Goal: Task Accomplishment & Management: Manage account settings

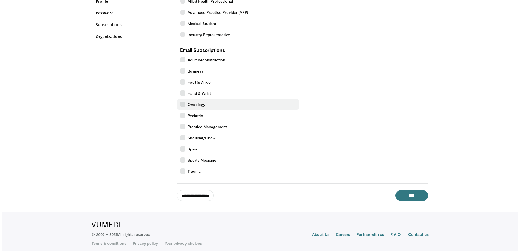
scroll to position [82, 0]
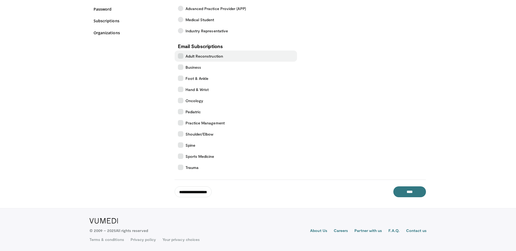
click at [180, 59] on label "Adult Reconstruction" at bounding box center [236, 56] width 122 height 11
click at [414, 189] on input "****" at bounding box center [409, 192] width 33 height 11
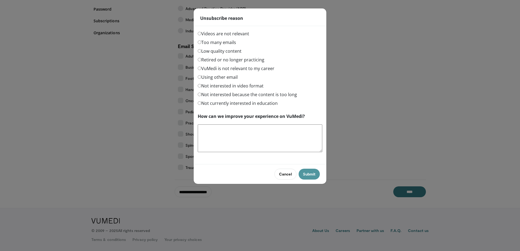
click at [303, 174] on button "Submit" at bounding box center [309, 174] width 21 height 11
click at [292, 40] on div "Too many emails" at bounding box center [260, 43] width 125 height 9
click at [316, 179] on button "Submit" at bounding box center [309, 174] width 21 height 11
